Goal: Task Accomplishment & Management: Use online tool/utility

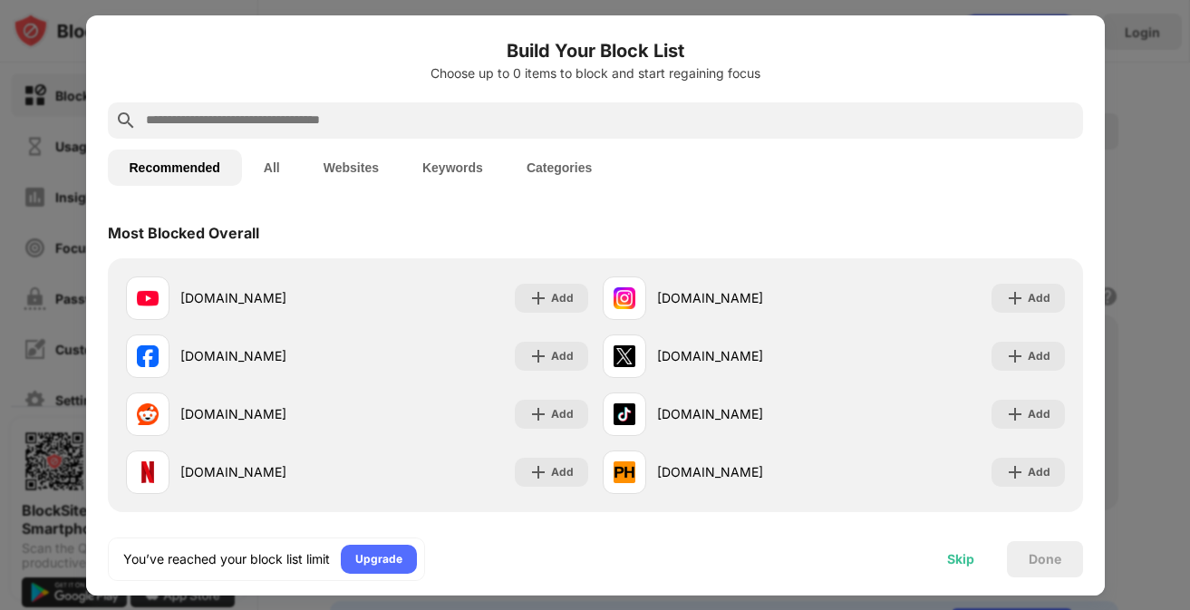
click at [960, 549] on div "Skip" at bounding box center [960, 559] width 71 height 36
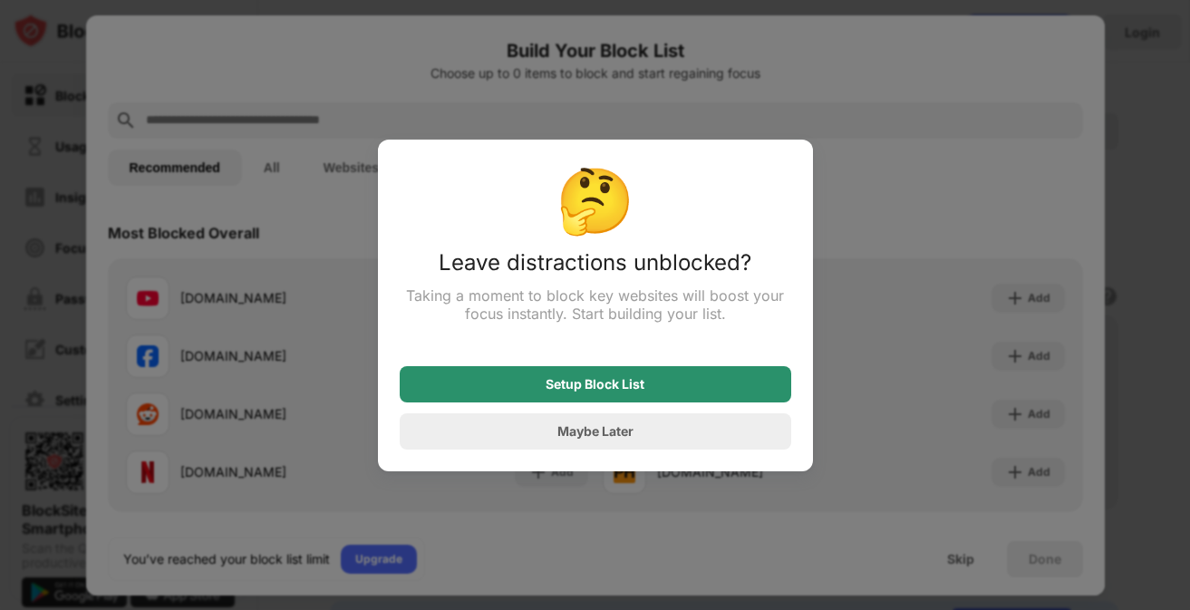
click at [643, 391] on div "Setup Block List" at bounding box center [594, 384] width 99 height 14
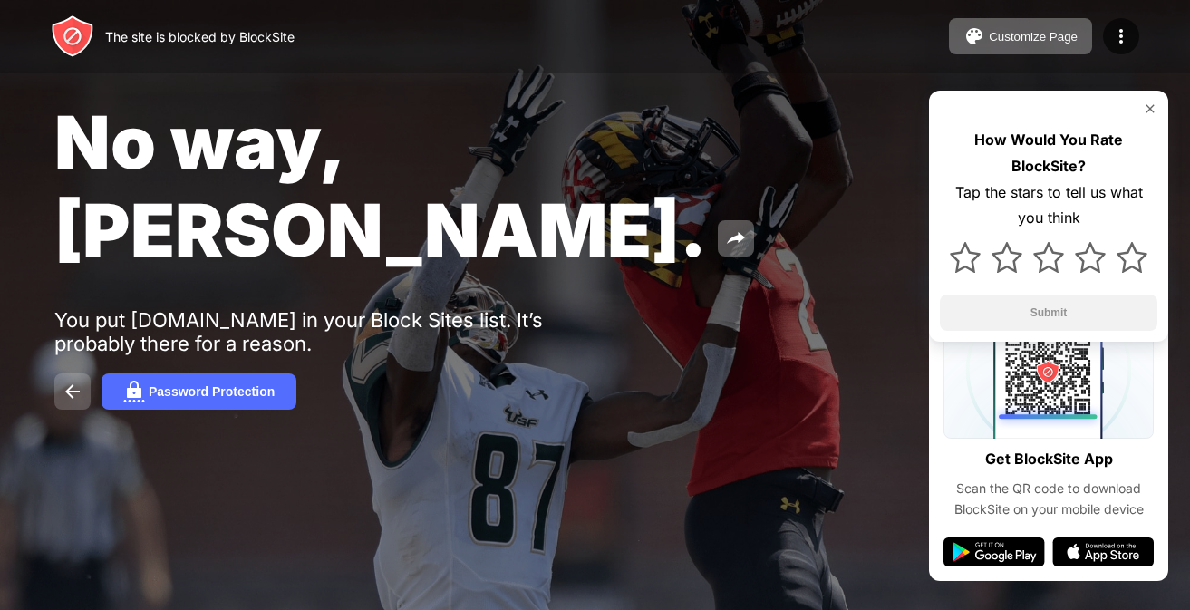
click at [63, 381] on img at bounding box center [73, 392] width 22 height 22
click at [84, 373] on button at bounding box center [72, 391] width 36 height 36
